Goal: Task Accomplishment & Management: Use online tool/utility

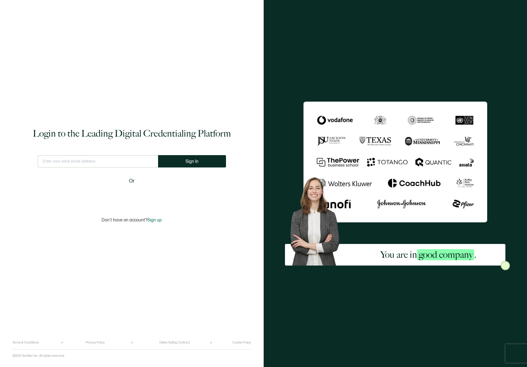
click at [102, 161] on input "text" at bounding box center [98, 161] width 120 height 12
click at [0, 367] on com-1password-button at bounding box center [0, 367] width 0 height 0
type input "[EMAIL_ADDRESS][DOMAIN_NAME]"
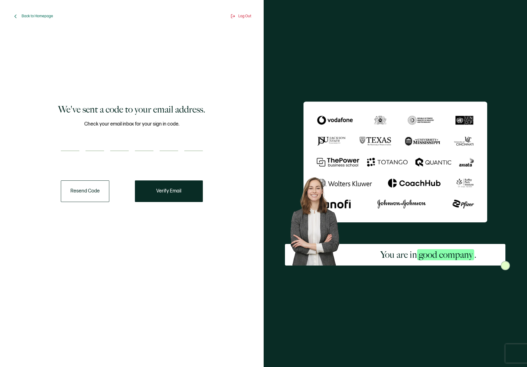
click at [68, 146] on input "number" at bounding box center [70, 145] width 19 height 12
paste input "1"
type input "1"
type input "0"
type input "9"
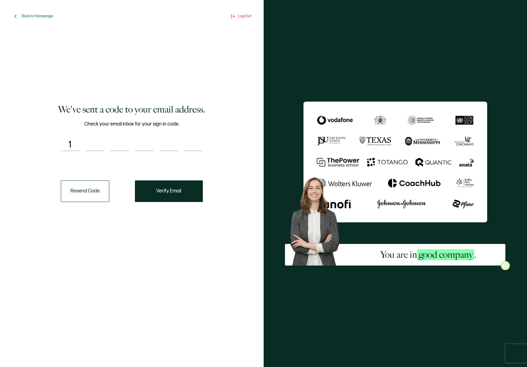
type input "3"
type input "1"
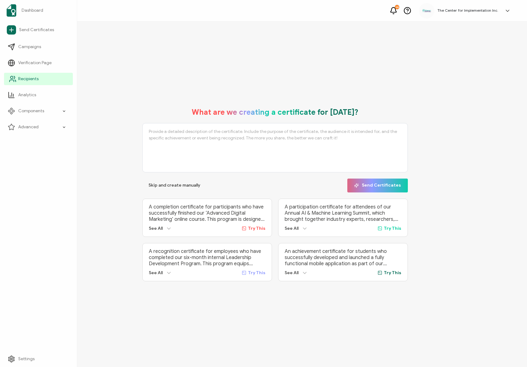
click at [38, 80] on span "Recipients" at bounding box center [28, 79] width 20 height 6
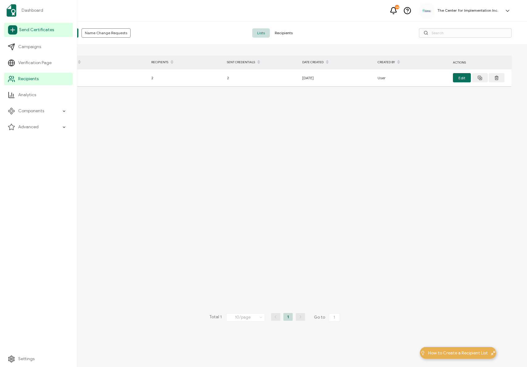
click at [31, 29] on span "Send Certificates" at bounding box center [36, 30] width 35 height 6
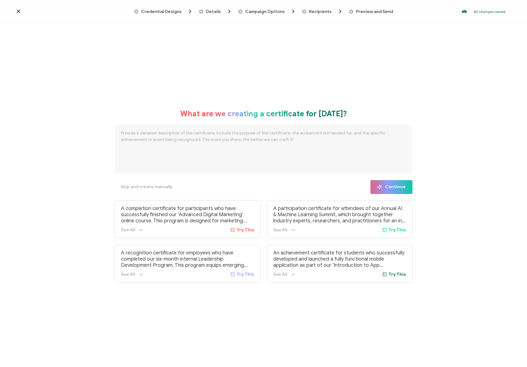
click at [168, 15] on div "Credential Designs Details Campaign Options Recipients Preview and Send All cha…" at bounding box center [263, 11] width 527 height 23
click at [169, 13] on span "Credential Designs" at bounding box center [161, 11] width 40 height 5
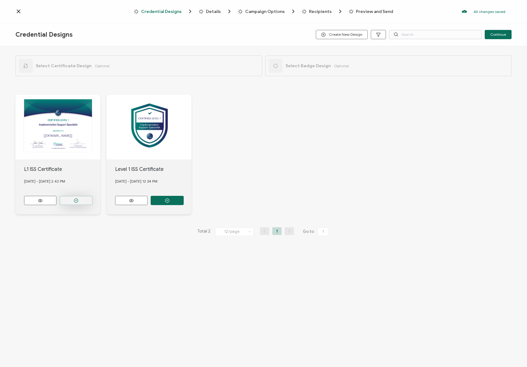
click at [81, 200] on button "button" at bounding box center [76, 200] width 33 height 9
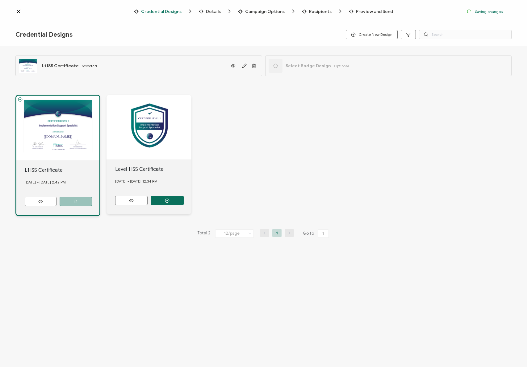
click at [92, 197] on button "button" at bounding box center [76, 201] width 32 height 9
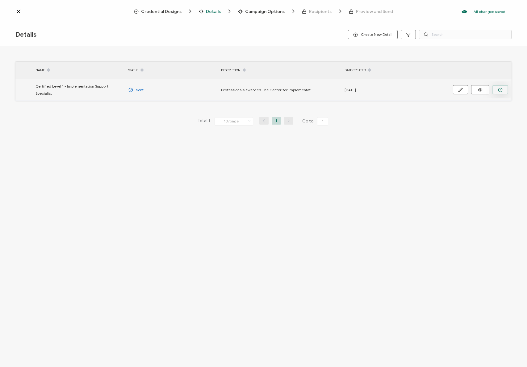
click at [502, 91] on icon "button" at bounding box center [500, 90] width 5 height 5
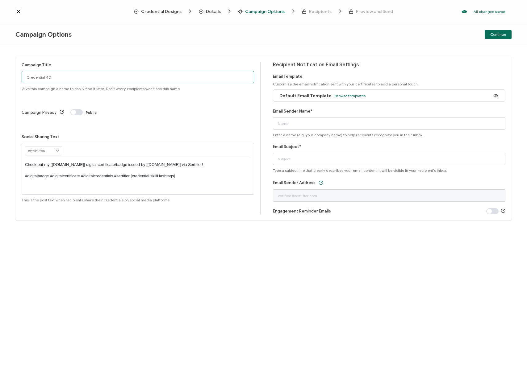
click at [126, 76] on input "Credential 40" at bounding box center [138, 77] width 232 height 12
type input "[DATE] Level 1 Implementation Support Specialist Certification"
click at [196, 240] on div "Campaign Title [DATE] Level 1 Implementation Support Specialist Certification G…" at bounding box center [263, 206] width 527 height 321
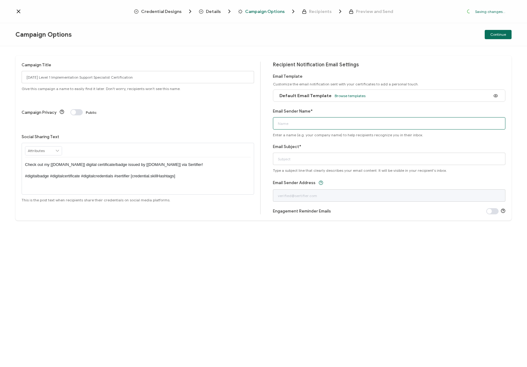
click at [300, 124] on input "Email Sender Name*" at bounding box center [389, 123] width 232 height 12
type input "The Center for Implementation"
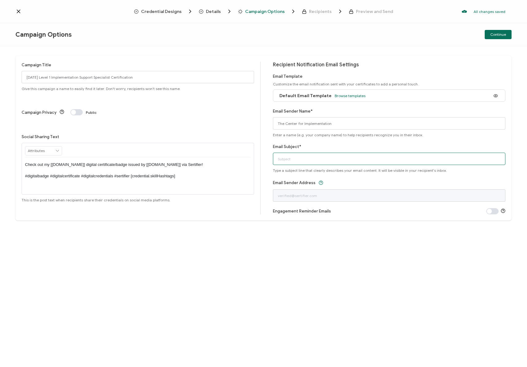
click at [330, 157] on input "Email Subject*" at bounding box center [389, 159] width 232 height 12
type input "Congratulations! Here's your digital certificate and badge."
click at [495, 38] on button "Continue" at bounding box center [497, 34] width 27 height 9
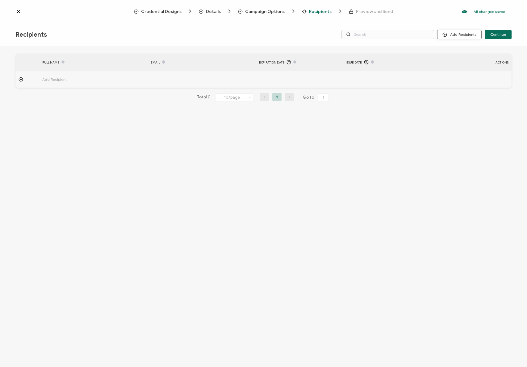
click at [472, 36] on button "Add Recipients" at bounding box center [459, 34] width 44 height 9
click at [468, 61] on span "Import From Recipients" at bounding box center [471, 61] width 40 height 5
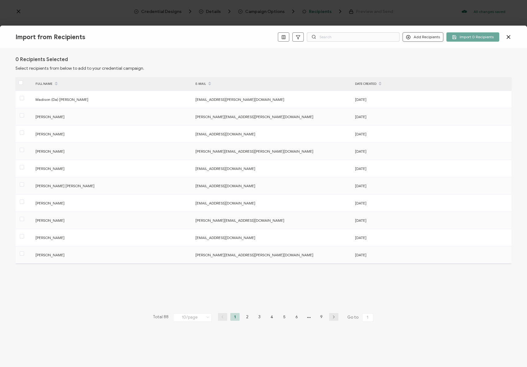
click at [425, 37] on button "Add Recipients" at bounding box center [422, 36] width 41 height 9
click at [424, 37] on button "Add Recipients" at bounding box center [422, 36] width 41 height 9
click at [424, 58] on span "Add a Single Recipient" at bounding box center [437, 58] width 39 height 5
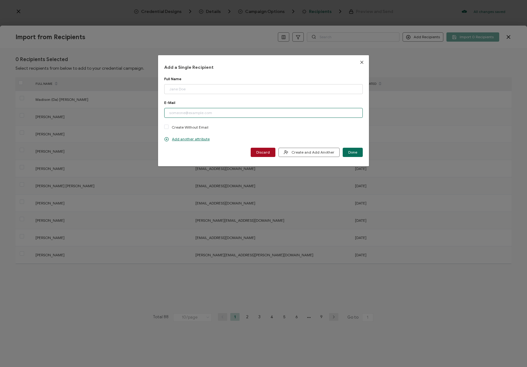
click at [265, 114] on input "dialog" at bounding box center [263, 113] width 198 height 10
paste input "[PERSON_NAME][EMAIL_ADDRESS][PERSON_NAME][DOMAIN_NAME]"
type input "[PERSON_NAME][EMAIL_ADDRESS][PERSON_NAME][DOMAIN_NAME]"
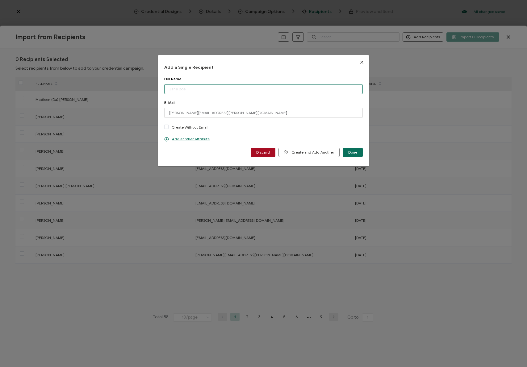
click at [183, 88] on input "dialog" at bounding box center [263, 89] width 198 height 10
paste input "[PERSON_NAME]"
type input "[PERSON_NAME]"
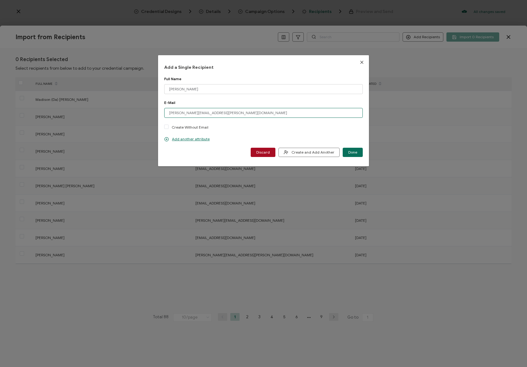
click at [169, 113] on input "[PERSON_NAME][EMAIL_ADDRESS][PERSON_NAME][DOMAIN_NAME]" at bounding box center [263, 113] width 198 height 10
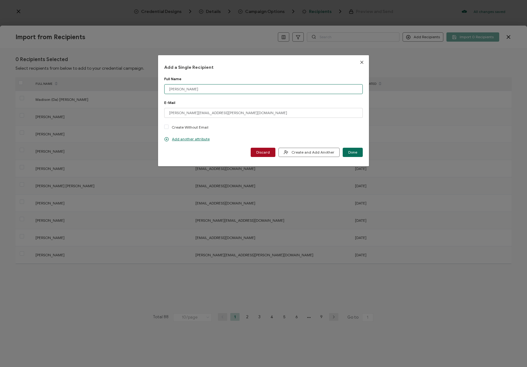
click at [168, 89] on input "[PERSON_NAME]" at bounding box center [263, 89] width 198 height 10
click at [301, 151] on span "Create and Add Another" at bounding box center [308, 152] width 51 height 5
click at [217, 86] on input "dialog" at bounding box center [263, 89] width 198 height 10
paste input "[PERSON_NAME]"
type input "[PERSON_NAME]"
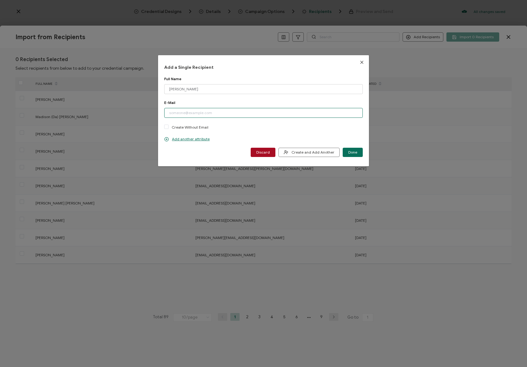
click at [215, 112] on input "dialog" at bounding box center [263, 113] width 198 height 10
paste input "[EMAIL_ADDRESS][DOMAIN_NAME]"
type input "[EMAIL_ADDRESS][DOMAIN_NAME]"
click at [301, 151] on span "Create and Add Another" at bounding box center [308, 152] width 51 height 5
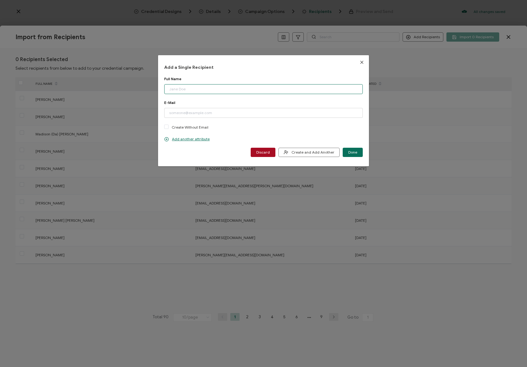
click at [192, 88] on input "dialog" at bounding box center [263, 89] width 198 height 10
paste input "[PERSON_NAME] [PERSON_NAME]"
type input "[PERSON_NAME] [PERSON_NAME]"
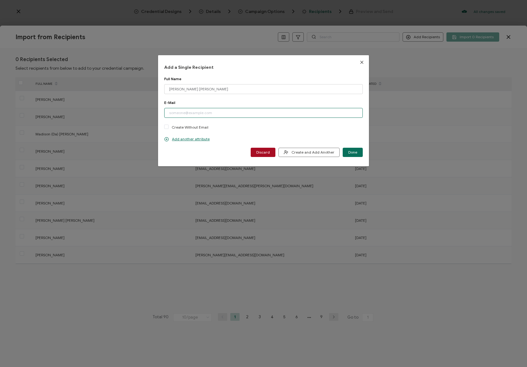
click at [187, 112] on input "dialog" at bounding box center [263, 113] width 198 height 10
paste input "[PERSON_NAME][EMAIL_ADDRESS][DOMAIN_NAME]"
type input "[PERSON_NAME][EMAIL_ADDRESS][DOMAIN_NAME]"
click at [303, 76] on div "Add a Single Recipient Full Name [PERSON_NAME] [PERSON_NAME] Please enter a val…" at bounding box center [263, 110] width 198 height 93
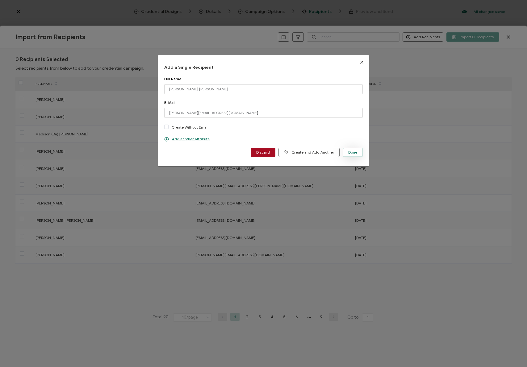
click at [349, 151] on span "Done" at bounding box center [352, 153] width 9 height 4
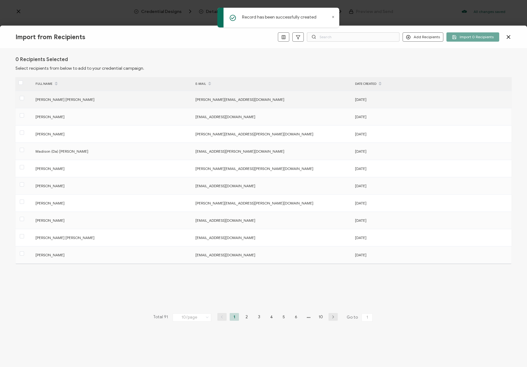
click at [20, 102] on div at bounding box center [23, 100] width 17 height 10
click at [22, 99] on span at bounding box center [22, 98] width 4 height 4
click at [24, 96] on input "checkbox" at bounding box center [24, 96] width 0 height 0
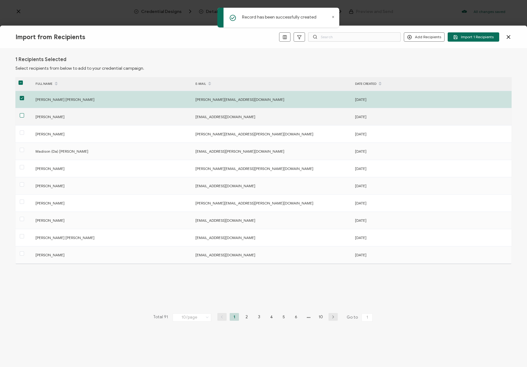
click at [23, 116] on span at bounding box center [22, 115] width 4 height 4
click at [24, 113] on input "checkbox" at bounding box center [24, 113] width 0 height 0
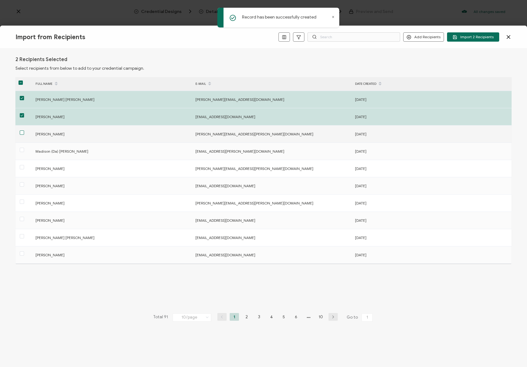
click at [23, 134] on span at bounding box center [22, 132] width 4 height 4
click at [24, 130] on input "checkbox" at bounding box center [24, 130] width 0 height 0
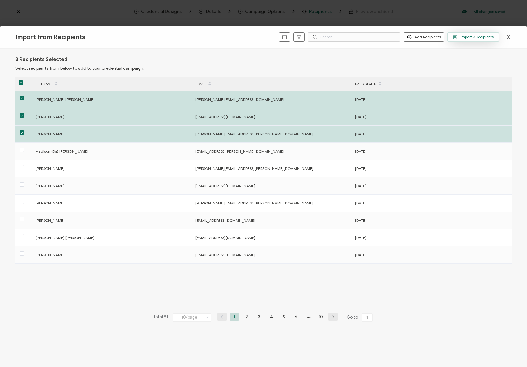
click at [469, 39] on span "Import 3 Recipients" at bounding box center [473, 37] width 41 height 5
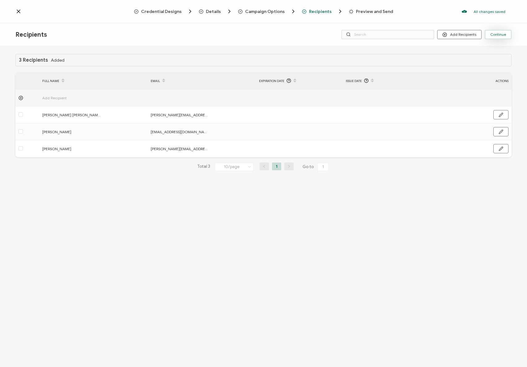
click at [503, 37] on button "Continue" at bounding box center [497, 34] width 27 height 9
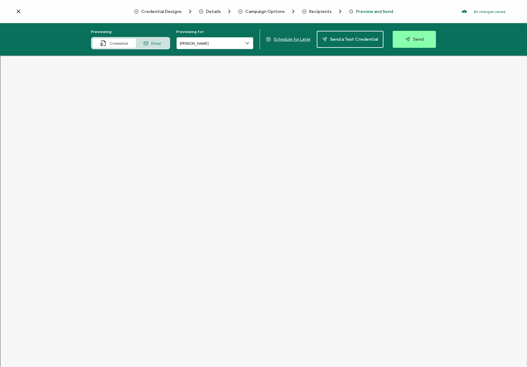
click at [225, 47] on input "[PERSON_NAME]" at bounding box center [214, 43] width 77 height 12
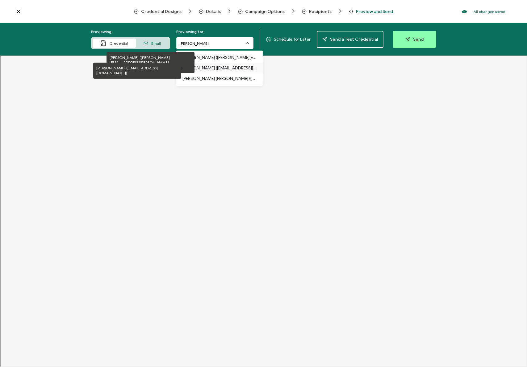
click at [221, 68] on p "[PERSON_NAME] ([EMAIL_ADDRESS][DOMAIN_NAME])" at bounding box center [219, 68] width 74 height 10
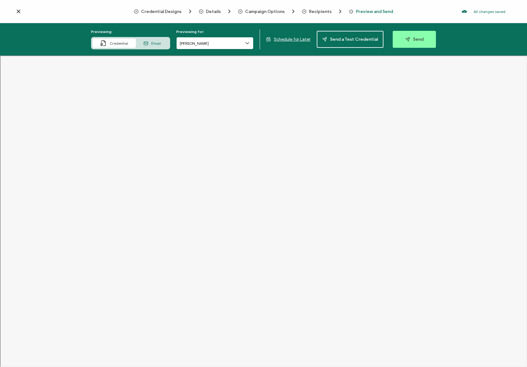
click at [222, 47] on input "[PERSON_NAME]" at bounding box center [214, 43] width 77 height 12
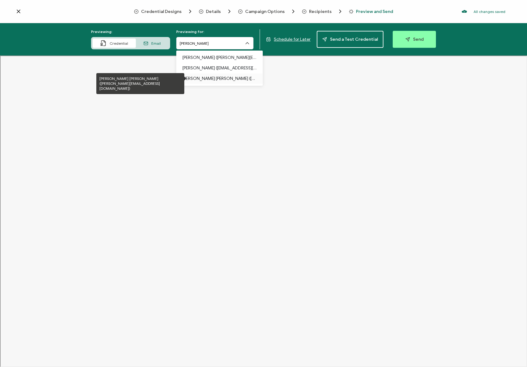
click at [210, 79] on p "[PERSON_NAME] [PERSON_NAME] ([PERSON_NAME][EMAIL_ADDRESS][DOMAIN_NAME])" at bounding box center [219, 78] width 74 height 10
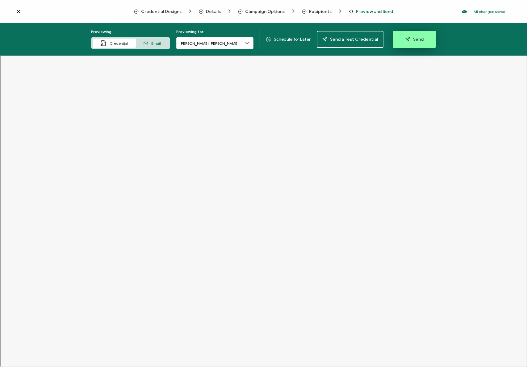
click at [405, 42] on button "Send" at bounding box center [413, 39] width 43 height 17
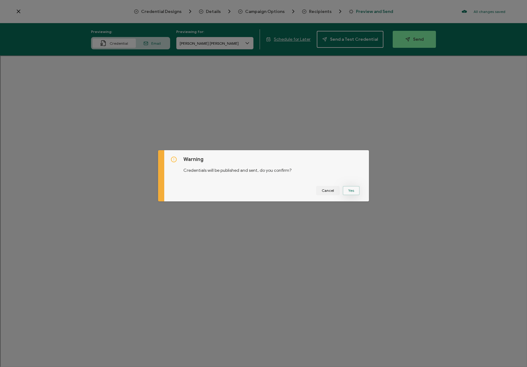
click at [350, 192] on button "Yes" at bounding box center [350, 190] width 17 height 9
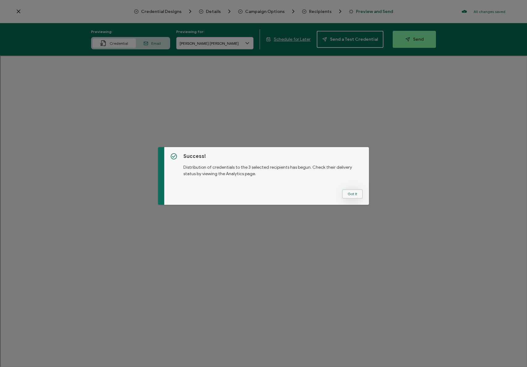
click at [352, 189] on button "Got It" at bounding box center [352, 193] width 21 height 9
